Goal: Task Accomplishment & Management: Complete application form

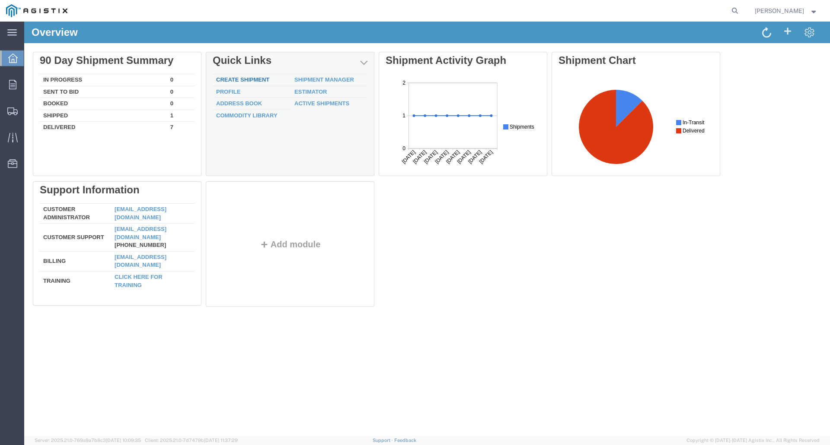
click at [254, 77] on link "Create Shipment" at bounding box center [242, 79] width 53 height 6
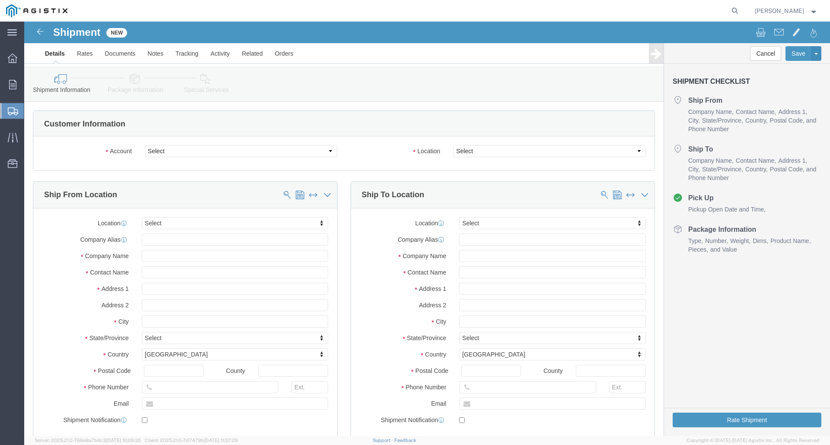
select select
click select "Select PG&E S&C Electric Co"
select select "10786"
click select "Select PG&E S&C Electric Co"
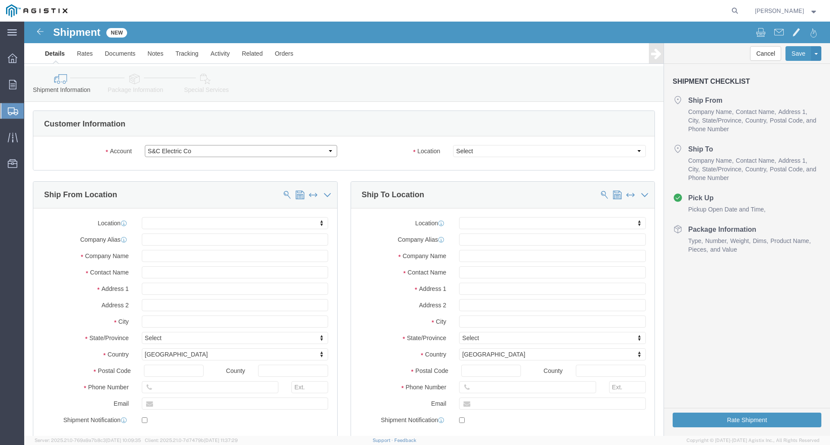
select select
click select "Select PG&E S&C Electric Co"
select select "9596"
click select "Select PG&E S&C Electric Co"
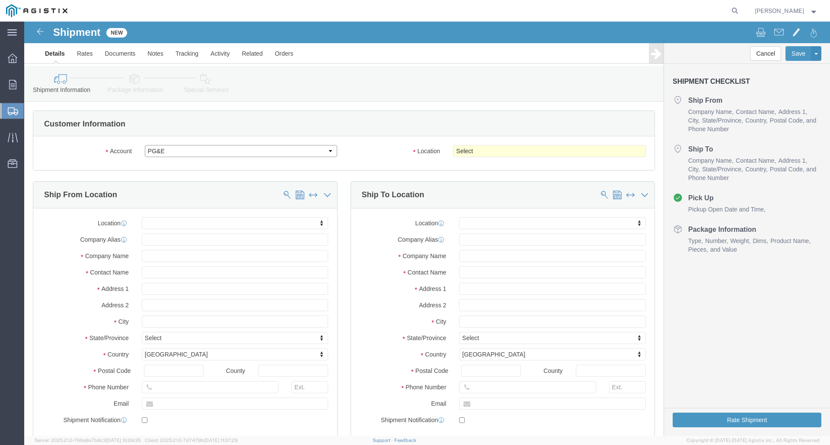
select select "PURCHORD"
select select
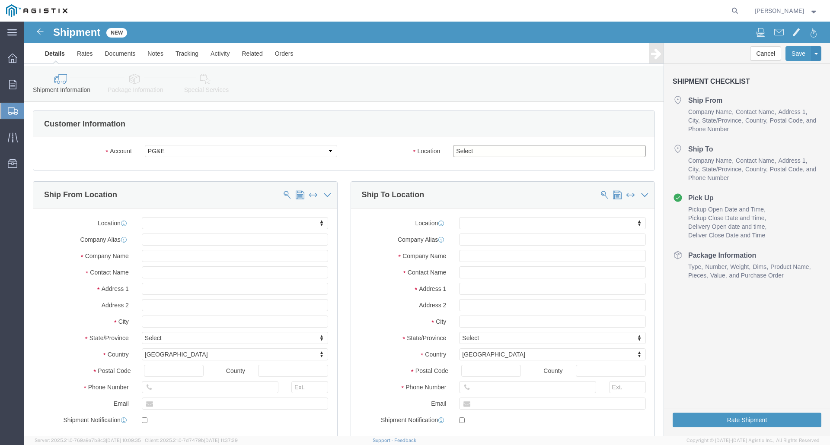
click select "Select All Others [GEOGRAPHIC_DATA] [GEOGRAPHIC_DATA] [GEOGRAPHIC_DATA] [GEOGRA…"
select select "19740"
click select "Select All Others [GEOGRAPHIC_DATA] [GEOGRAPHIC_DATA] [GEOGRAPHIC_DATA] [GEOGRA…"
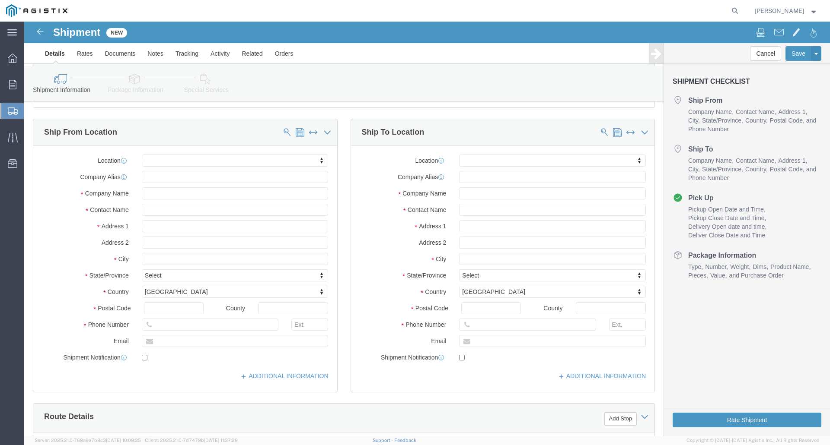
scroll to position [86, 0]
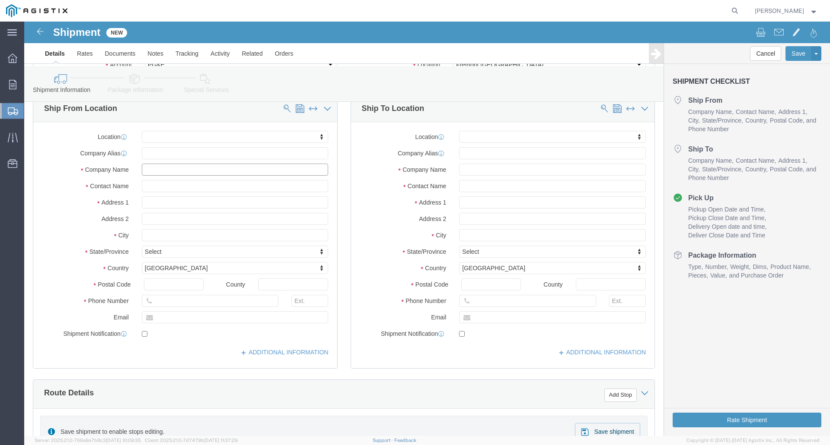
click input "text"
type input "S&C ELECTRIC"
type input "[PERSON_NAME]"
type input "C/O AIM WAREHOUSE #5"
select select
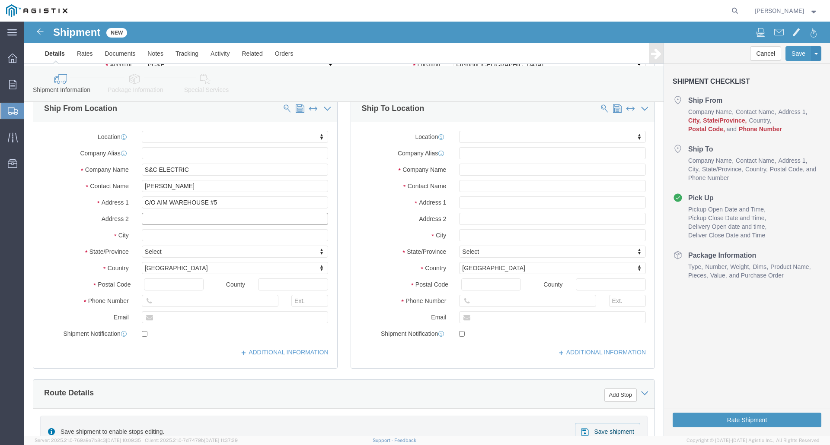
click input "text"
type input "[STREET_ADDRESS]"
click input "text"
type input "[GEOGRAPHIC_DATA]"
select select
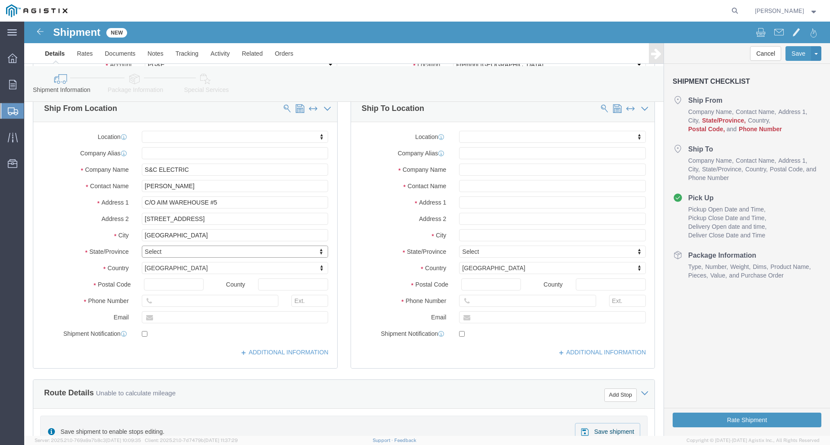
type input "Q"
type input "WI"
select select
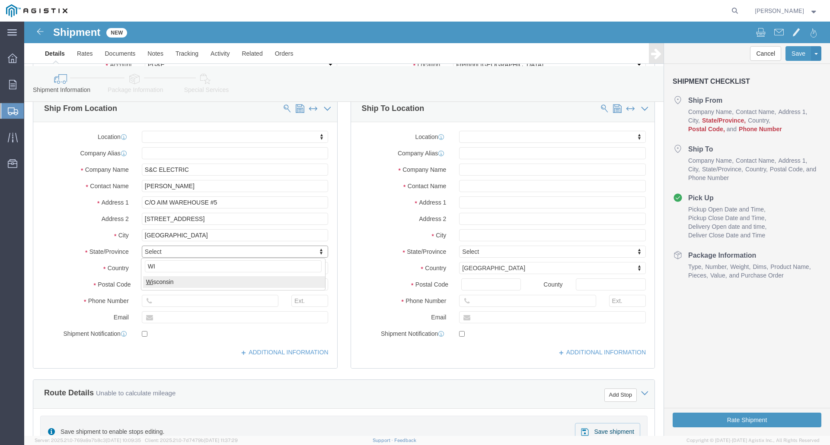
select select "WI"
click input "text"
type input "53154"
select select
click input "text"
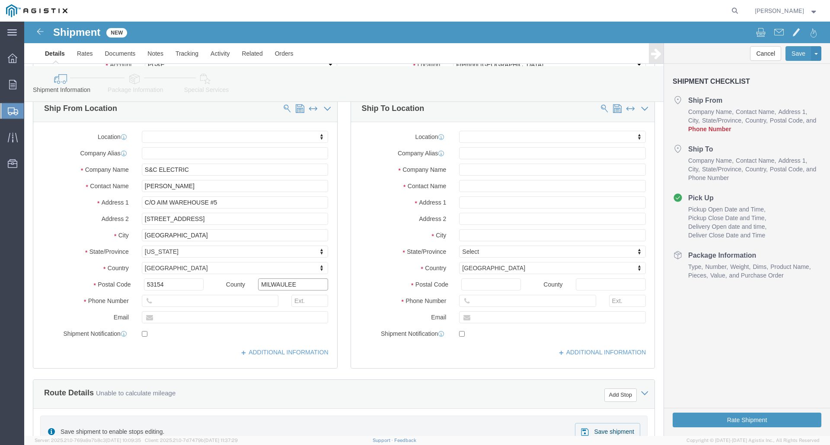
click input "MILWAULEE"
type input "[GEOGRAPHIC_DATA]"
click input "text"
type input "[PHONE_NUMBER]"
click input "text"
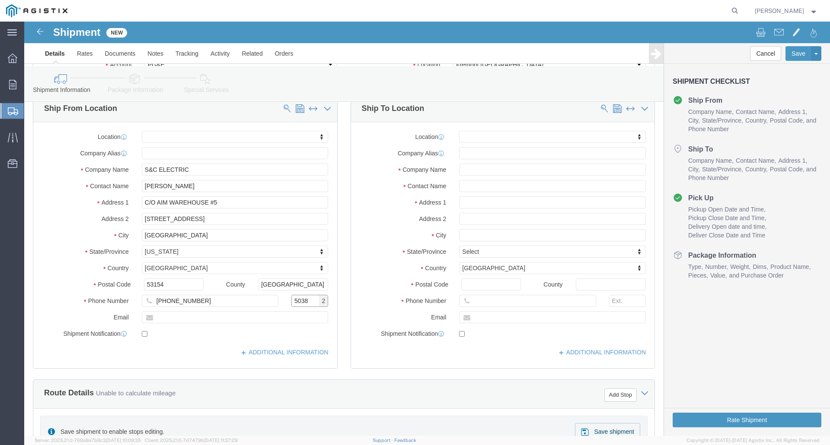
type input "5038"
click input "text"
type input "[PERSON_NAME][EMAIL_ADDRESS][PERSON_NAME][DOMAIN_NAME]"
checkbox input "true"
click input "text"
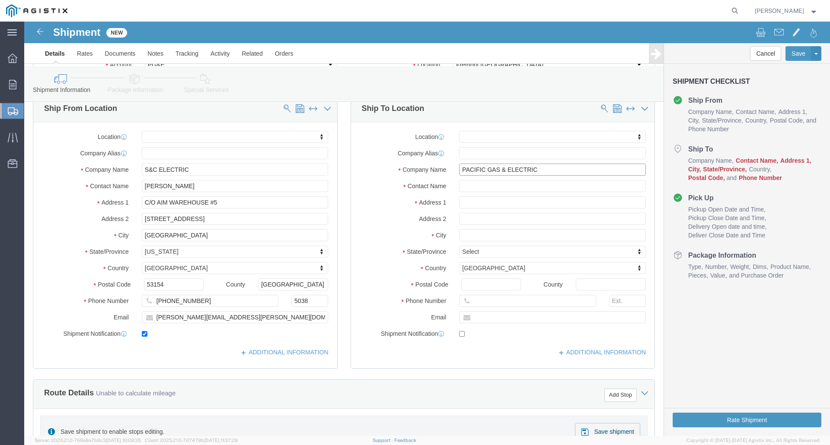
type input "PACIFIC GAS & ELECTRIC"
click input "text"
type input "NONE"
click input "text"
type input "[STREET_ADDRESS][PERSON_NAME]"
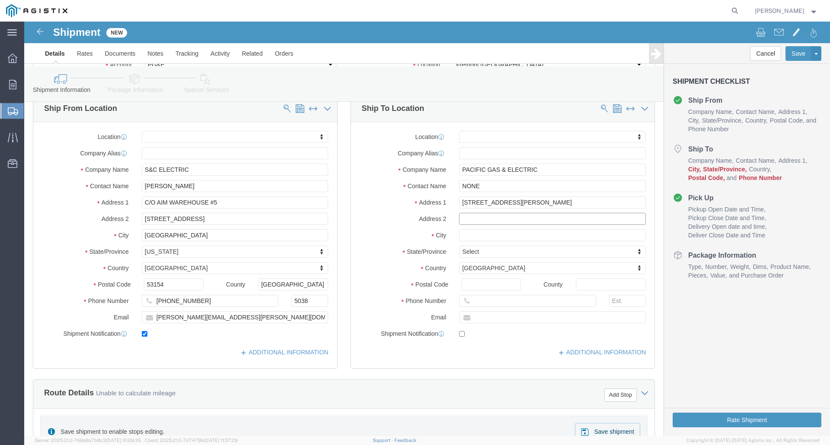
select select
type input "FREMONT"
select select
type input "C"
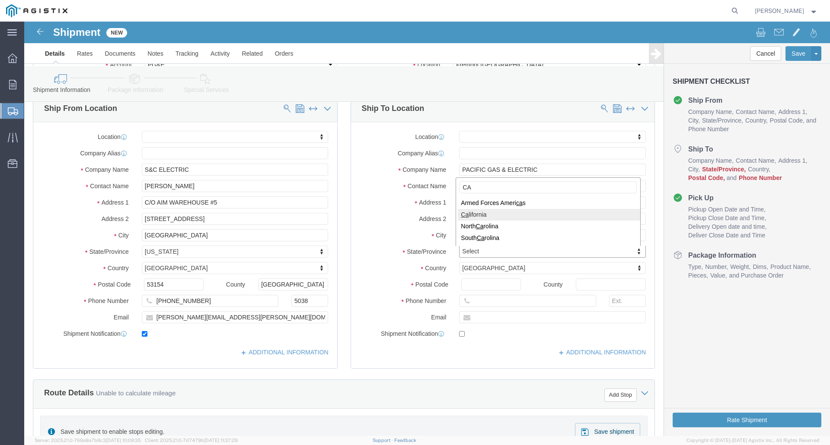
type input "CA"
select select
select select "CA"
click input "Postal Code"
type input "94538"
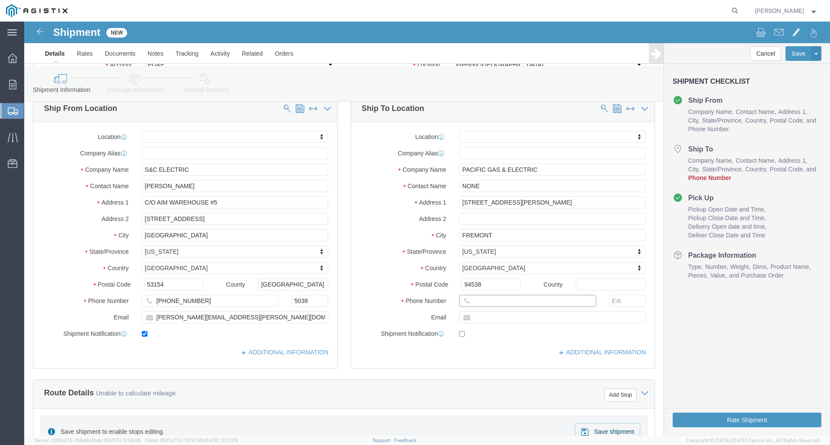
select select
click input "text"
click input "510-7702025"
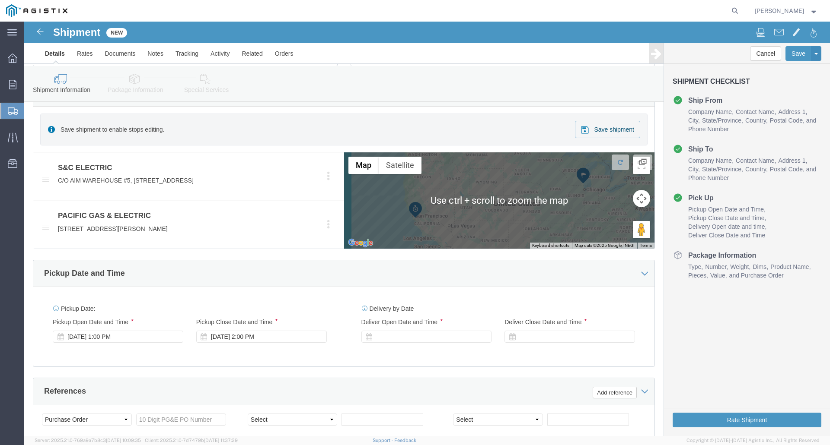
scroll to position [432, 0]
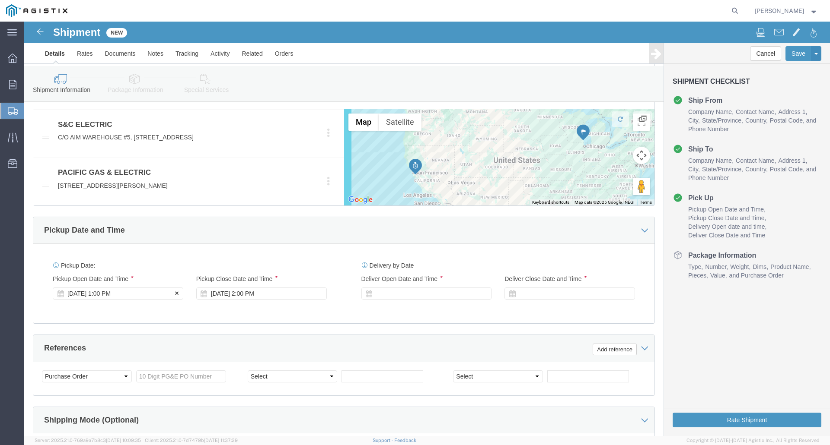
type input "[PHONE_NUMBER]"
click icon
click div "[DATE] 1:00 PM"
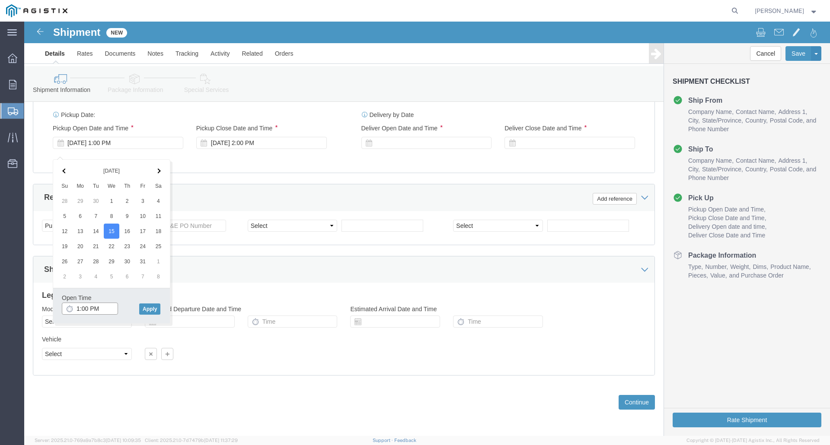
click input "1:00 PM"
click input "8:00 PM"
type input "8:00 AM"
click button "Apply"
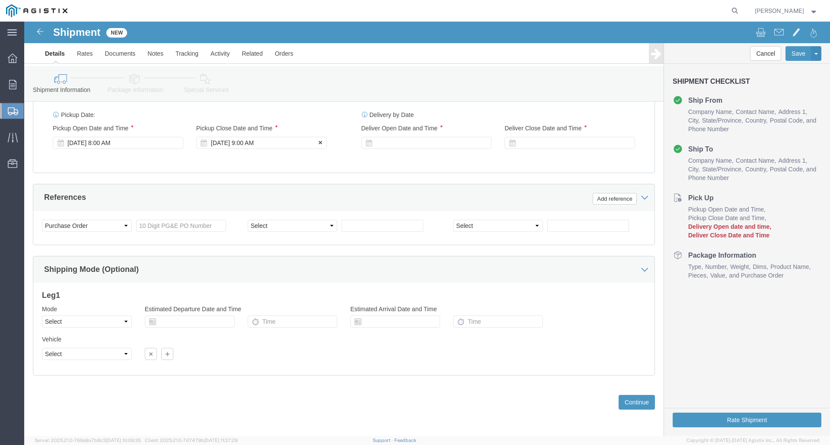
click div "[DATE] 9:00 AM"
click input "2:00 AM"
type input "2:00 PM"
drag, startPoint x: 268, startPoint y: 278, endPoint x: 294, endPoint y: 255, distance: 35.2
click button "Apply"
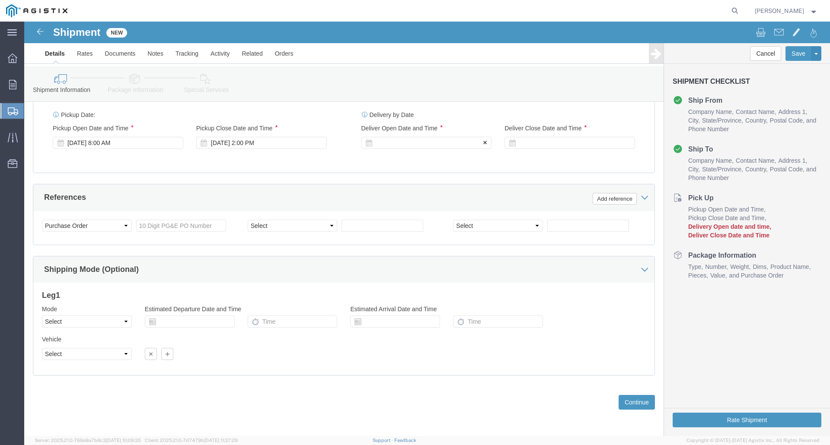
click icon
click div
click input "3:00 PM"
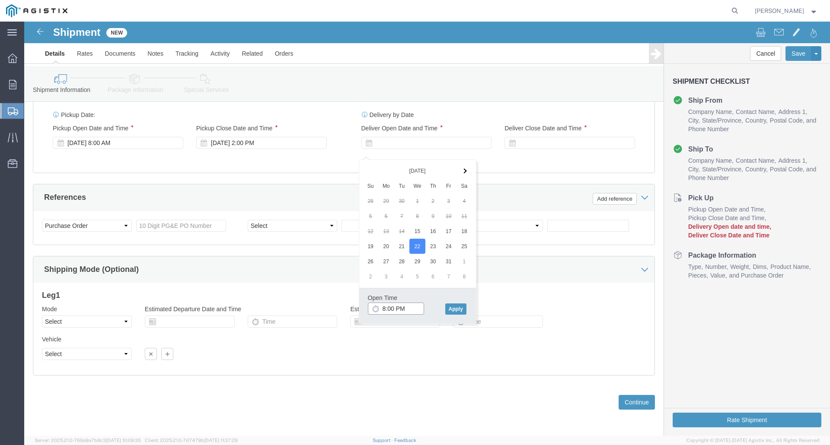
click input "8:00 PM"
type input "8:00 AM"
click button "Apply"
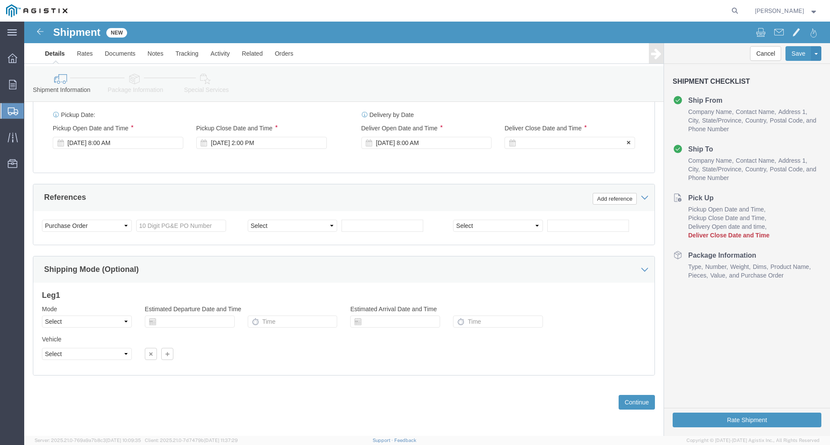
click div
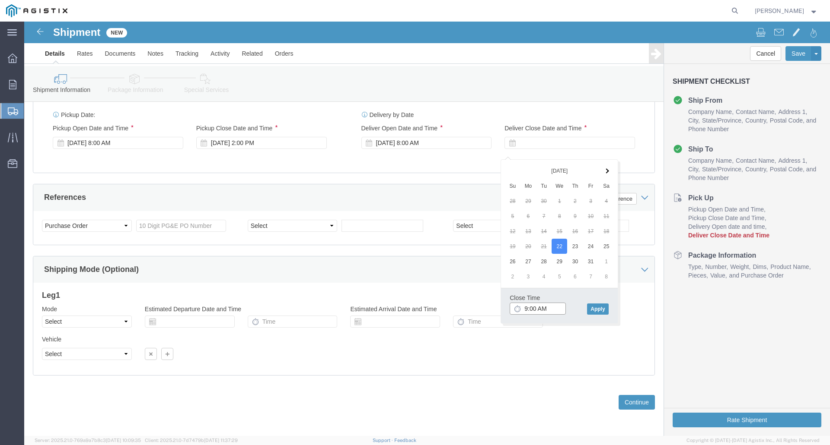
drag, startPoint x: 502, startPoint y: 279, endPoint x: 512, endPoint y: 278, distance: 10.0
click input "9:00 AM"
click input "2:00 AM"
type input "2:00 PM"
click button "Apply"
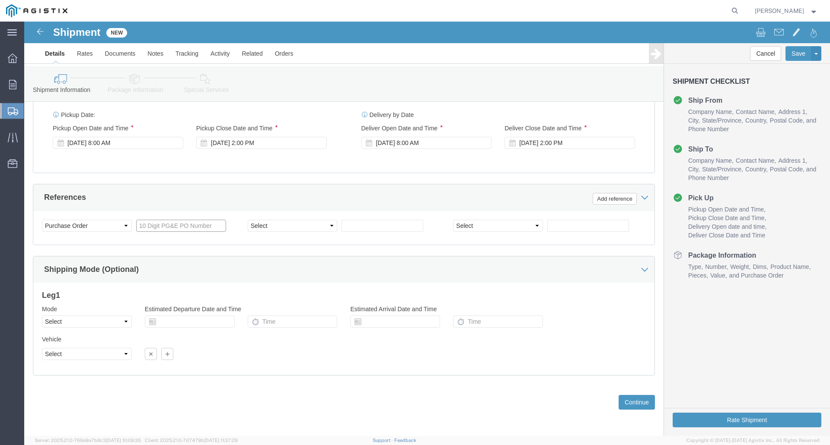
click input "text"
type input "3501397039"
click select "Select Account Type Activity ID Airline Appointment Number ASN Batch Request # …"
select select "SALEORDR"
click select "Select Account Type Activity ID Airline Appointment Number ASN Batch Request # …"
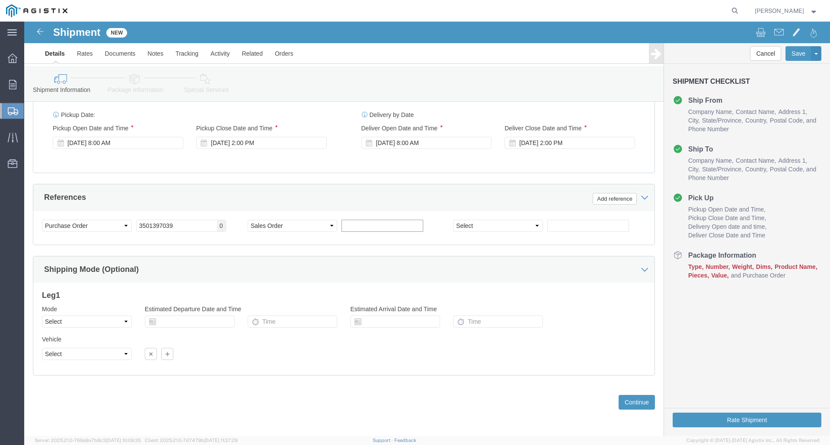
click input "text"
type input "915180"
click select "Select Account Type Activity ID Airline Appointment Number ASN Batch Request # …"
select select "PURCHORD"
click select "Select Account Type Activity ID Airline Appointment Number ASN Batch Request # …"
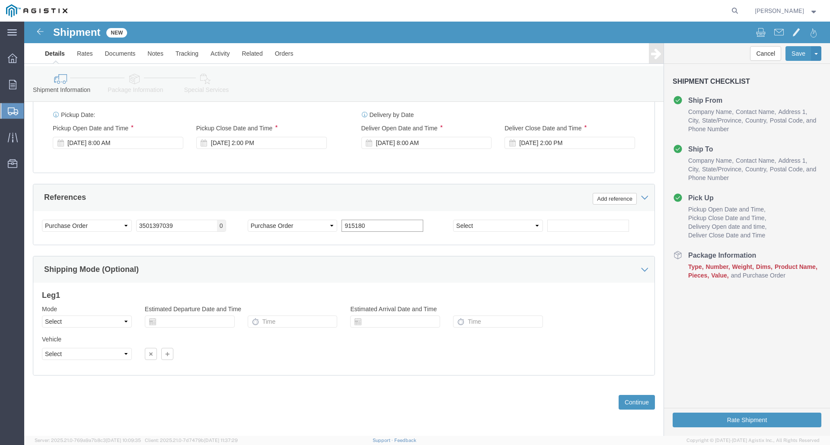
click input "915180"
type input "9"
type input "3501399470"
click select "Select"
click div "Vehicle Select Size Select Container Number Owner Select Shipper Vessel"
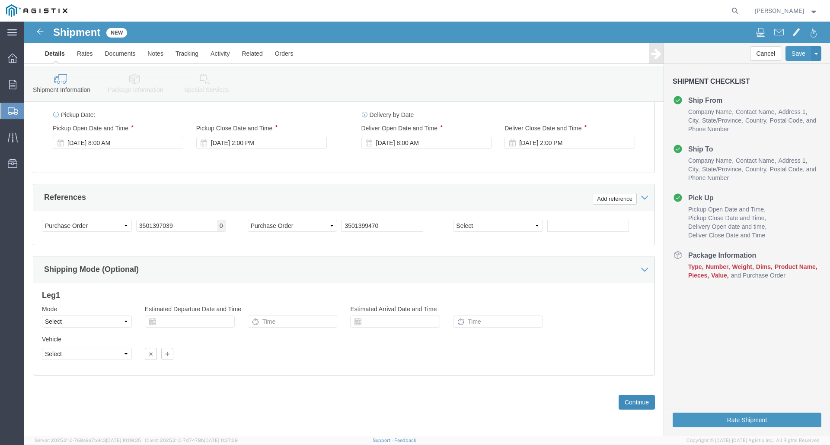
click button "Continue"
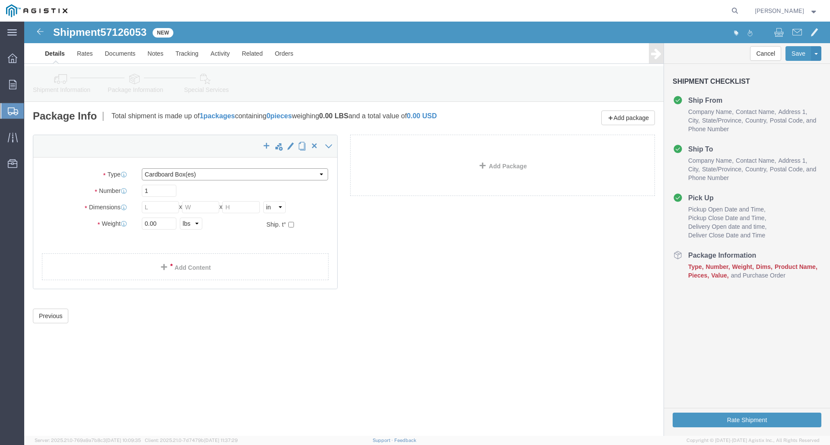
click select "Select Bulk Bundle(s) Cardboard Box(es) Carton(s) Crate(s) Drum(s) (Fiberboard)…"
select select "CRAT"
click select "Select Bulk Bundle(s) Cardboard Box(es) Carton(s) Crate(s) Drum(s) (Fiberboard)…"
click input "1"
type input "7"
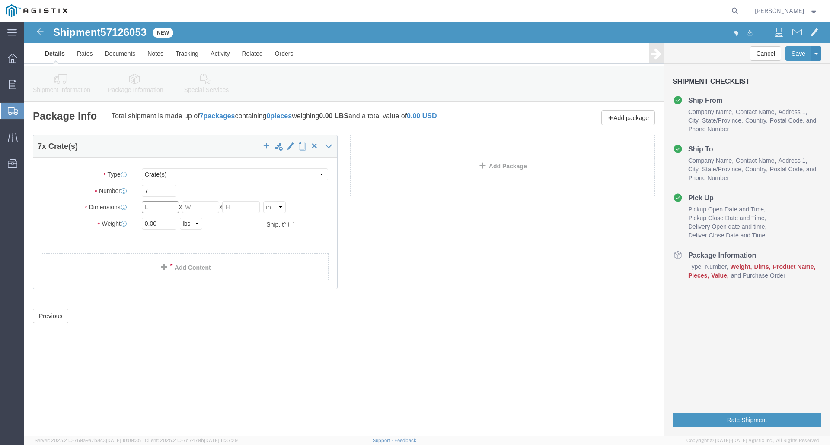
click input "text"
type input "144"
click input "text"
type input "51"
click input "text"
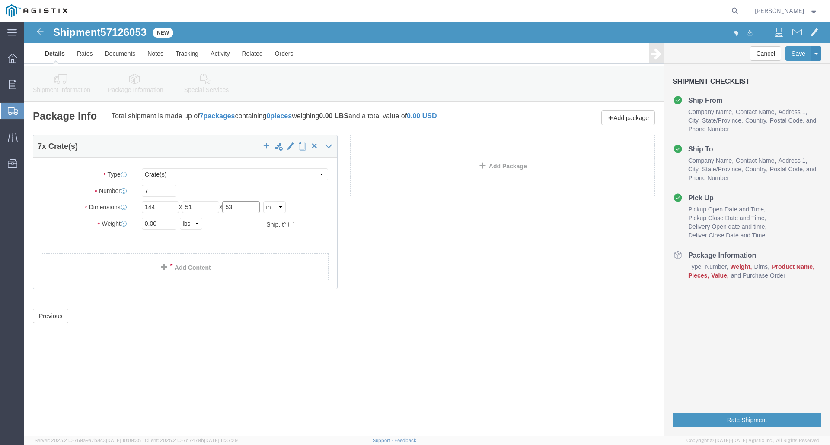
type input "53"
drag, startPoint x: 120, startPoint y: 200, endPoint x: 138, endPoint y: 202, distance: 18.2
click input "0.00"
type input "7350"
click link "Add Content"
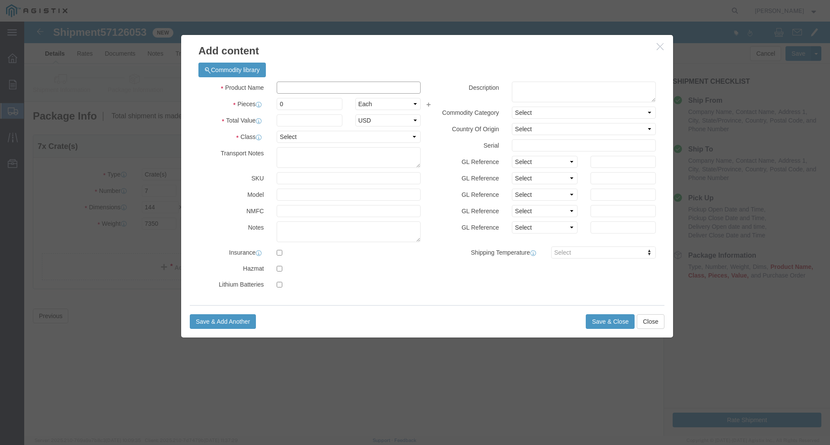
click input "text"
type input "ELECTRICAL SWITCHGEAR"
click input "0"
type input "1"
click input "text"
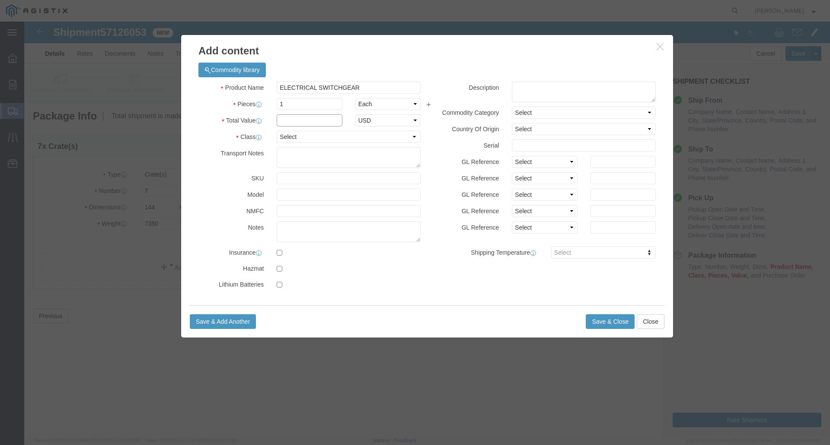
drag, startPoint x: 302, startPoint y: 100, endPoint x: 297, endPoint y: 100, distance: 4.8
click input "text"
type input "2"
type input "225000"
click select "Select 50 55 60 65 70 85 92.5 100 125 175 250 300 400"
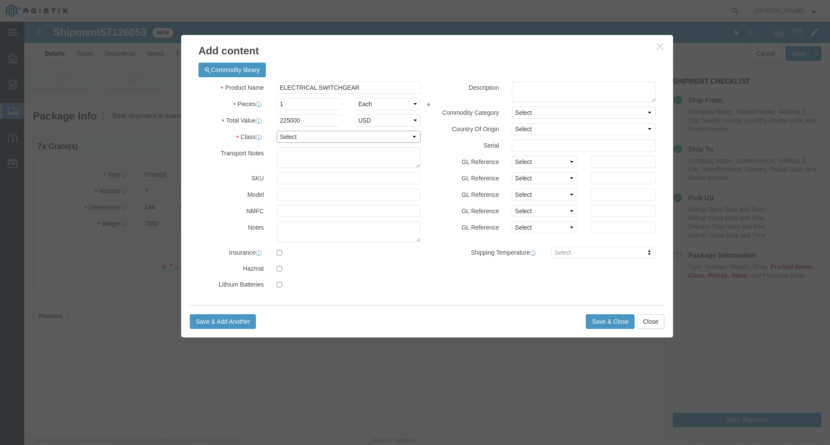
click select "Select 50 55 60 65 70 85 92.5 100 125 175 250 300 400"
select select "250"
click textarea
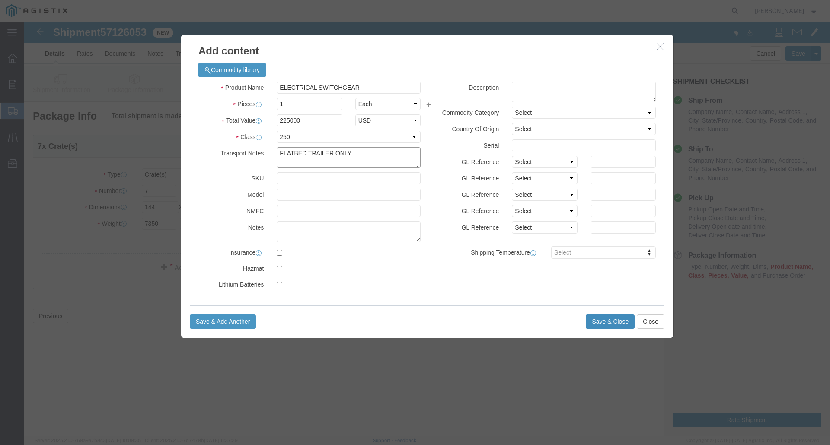
type textarea "FLATBED TRAILER ONLY"
click button "Save & Close"
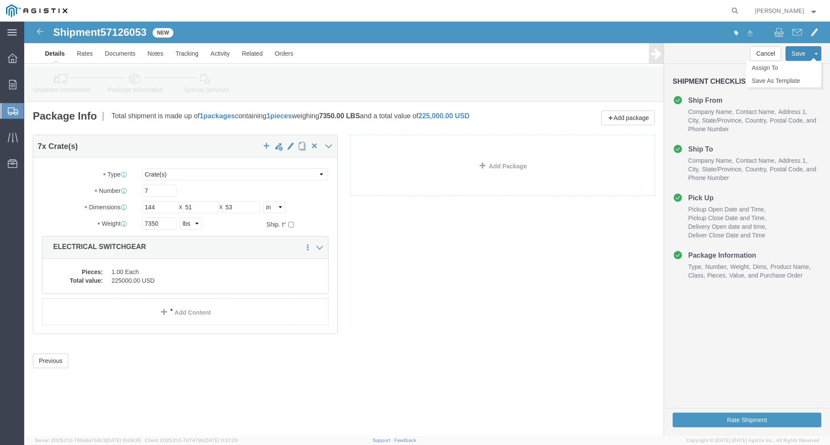
click button "Save"
click dt "Pieces:"
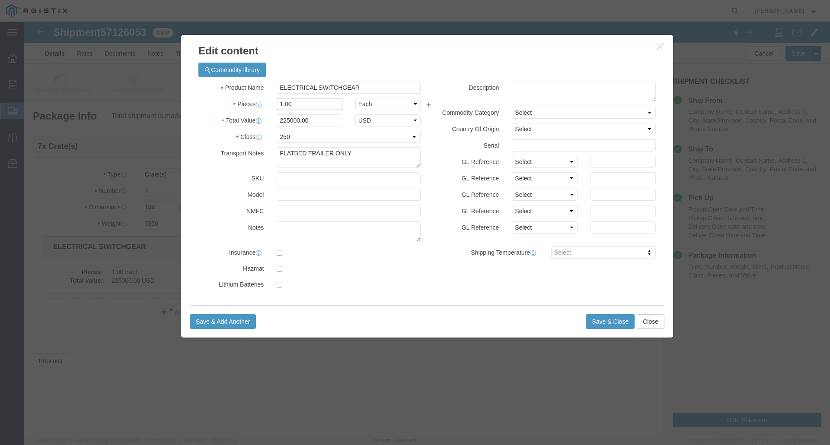
click input "1.00"
drag, startPoint x: 283, startPoint y: 77, endPoint x: 240, endPoint y: 81, distance: 43.8
click div "Pieces 1.00 Select Bag Barrels 100Board Feet Bottle Box Blister Pack Carats Can…"
type input "7"
type input "1"
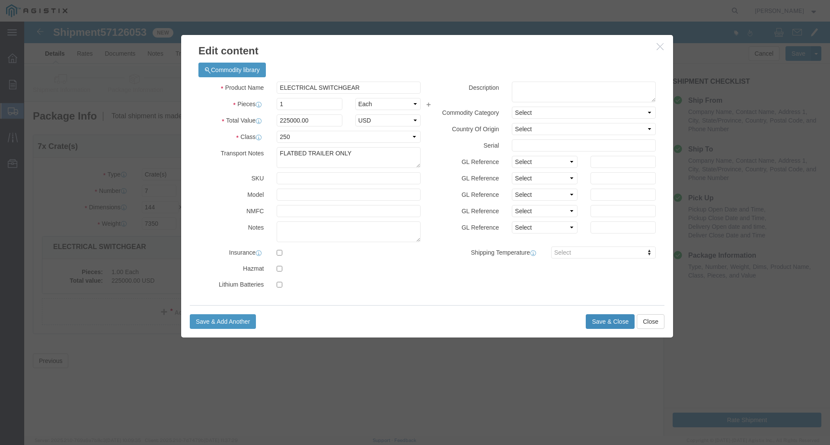
type input "225000"
drag, startPoint x: 577, startPoint y: 298, endPoint x: 575, endPoint y: 291, distance: 7.5
click button "Save & Close"
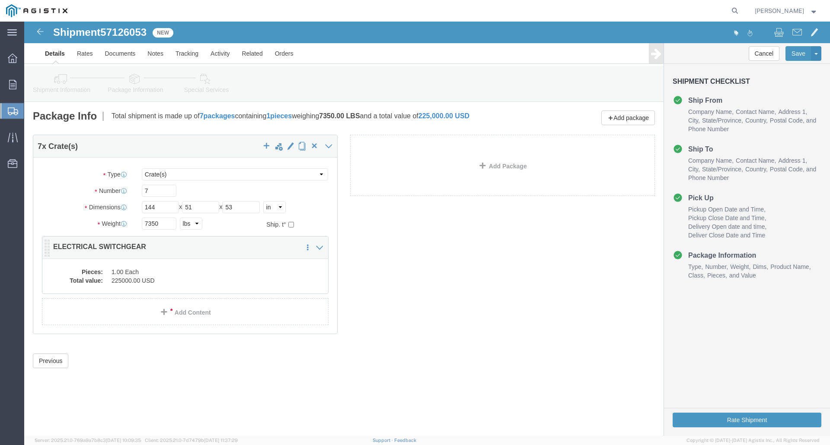
click dd "1.00 Each"
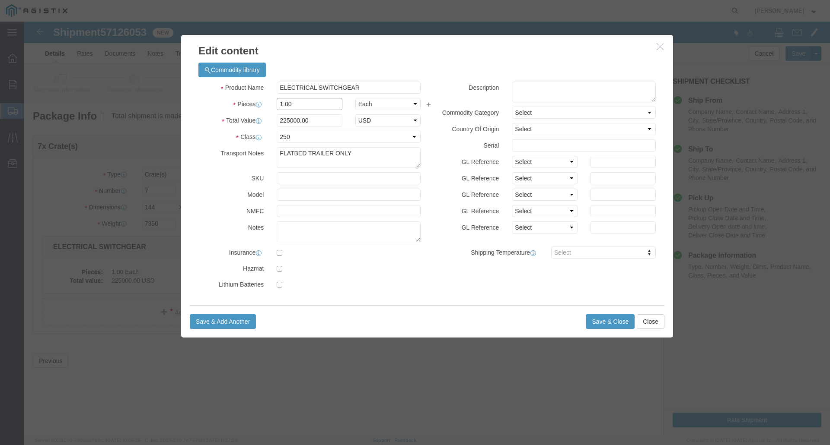
drag, startPoint x: 278, startPoint y: 82, endPoint x: 240, endPoint y: 84, distance: 38.1
click div "Pieces 1.00 Select Bag Barrels 100Board Feet Bottle Box Blister Pack Carats Can…"
type input "7"
type input "1575000"
click button "Save & Close"
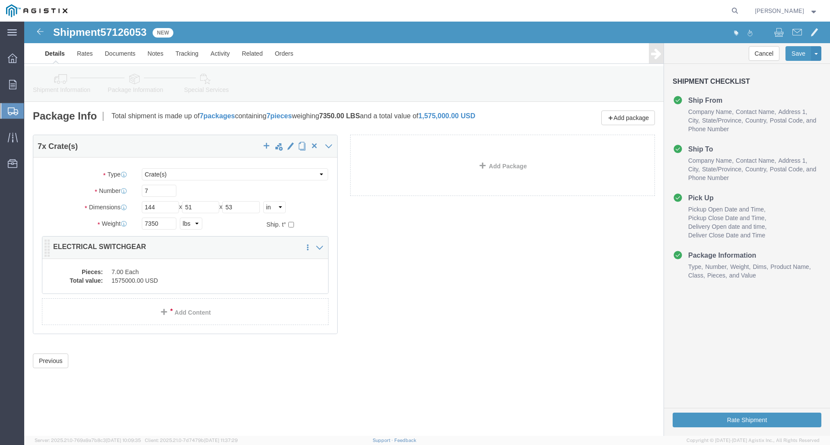
click div "7 x Crate(s) Package Type Select Bulk Bundle(s) Cardboard Box(es) Carton(s) Cra…"
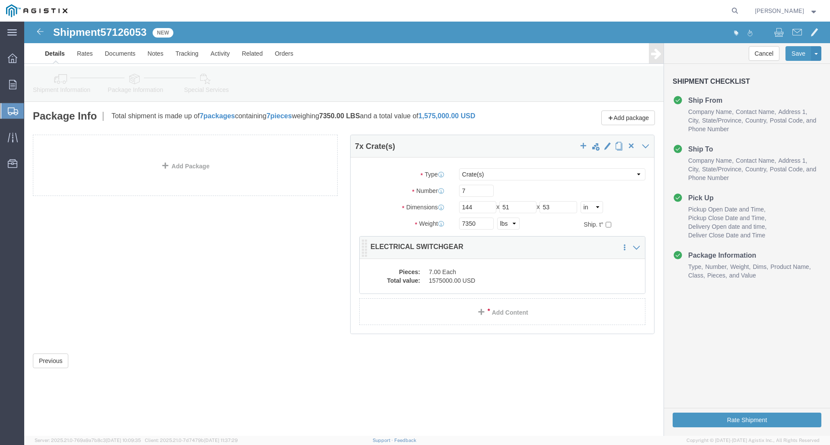
click dd "1575000.00 USD"
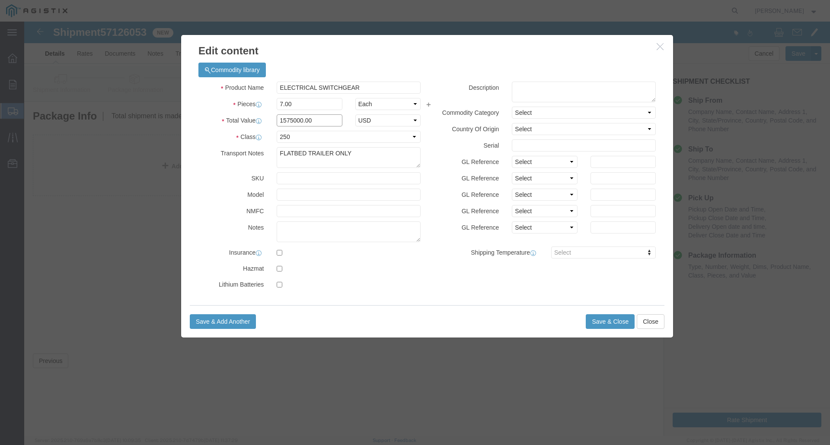
drag, startPoint x: 299, startPoint y: 100, endPoint x: 225, endPoint y: 92, distance: 74.0
click div "Product Name ELECTRICAL SWITCHGEAR Pieces 7.00 Select Bag Barrels 100Board Feet…"
type input "225000"
drag, startPoint x: 573, startPoint y: 300, endPoint x: 579, endPoint y: 298, distance: 5.5
click button "Save & Close"
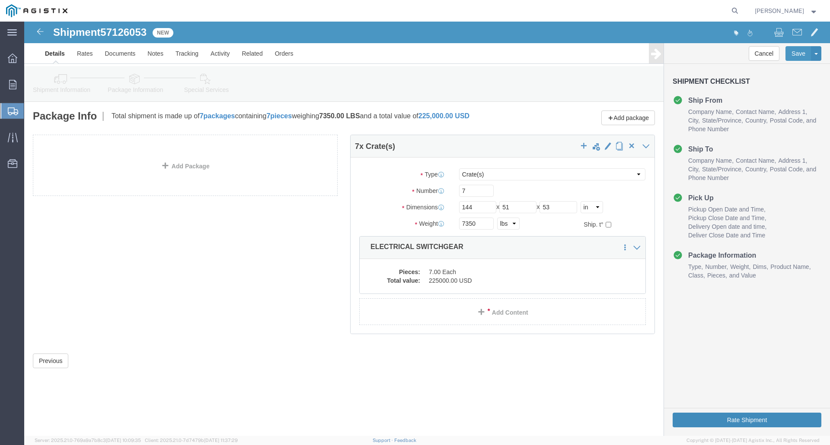
click button "Rate Shipment"
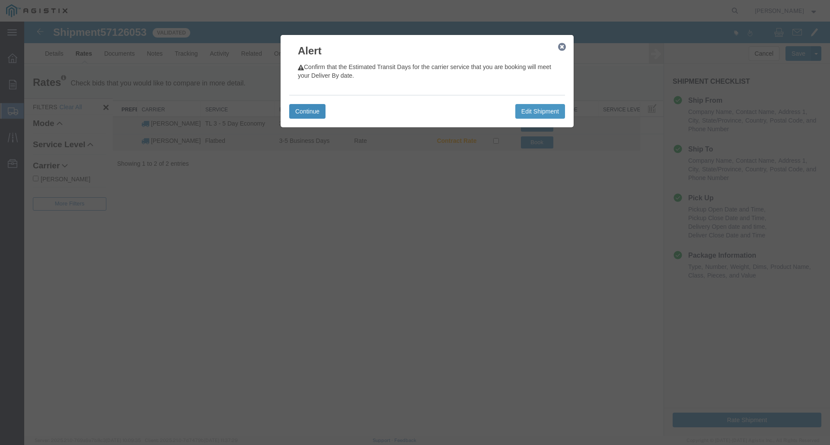
click at [307, 110] on button "Continue" at bounding box center [307, 111] width 36 height 15
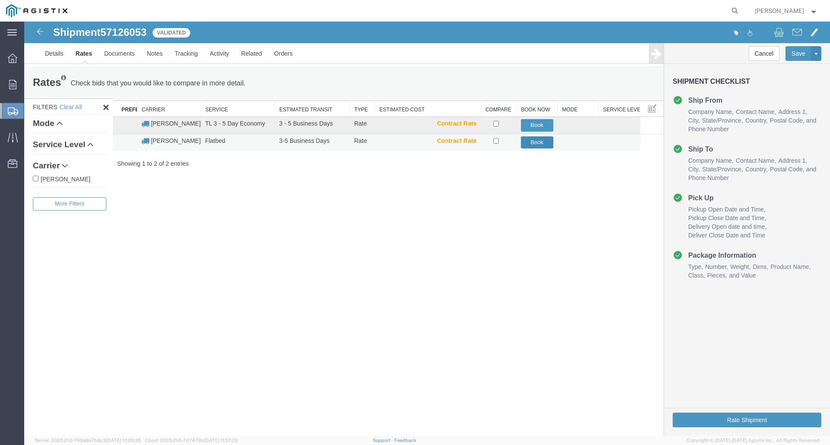
click at [537, 140] on button "Book" at bounding box center [537, 143] width 32 height 13
